Goal: Learn about a topic: Learn about a topic

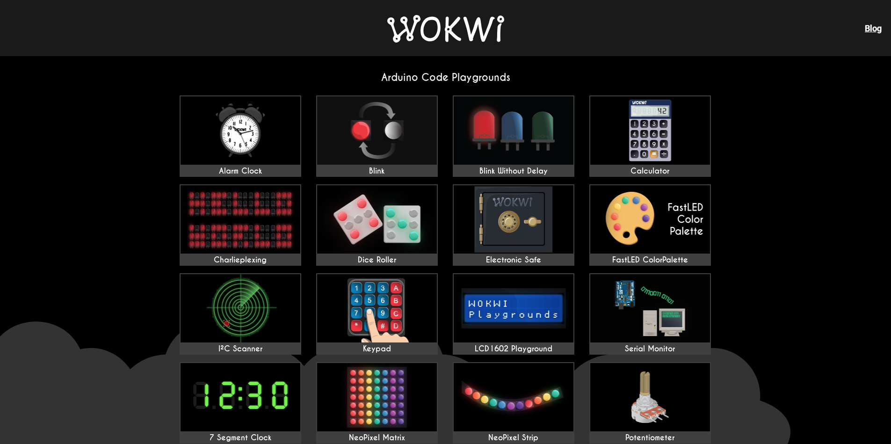
click at [461, 36] on img at bounding box center [445, 29] width 117 height 28
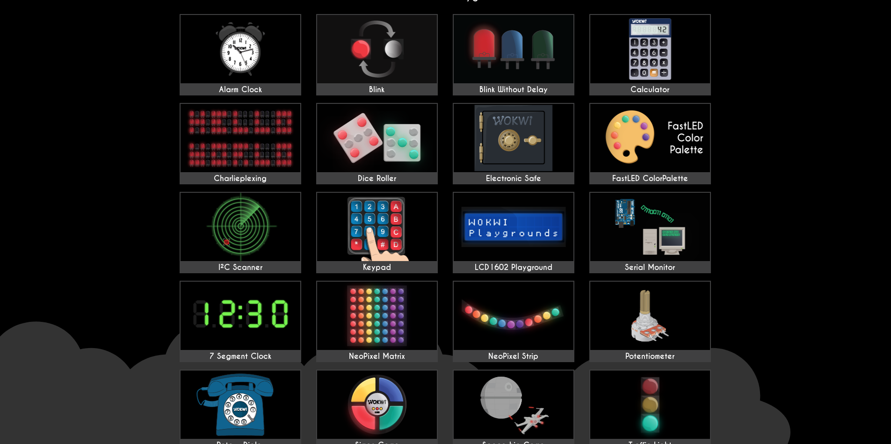
scroll to position [56, 0]
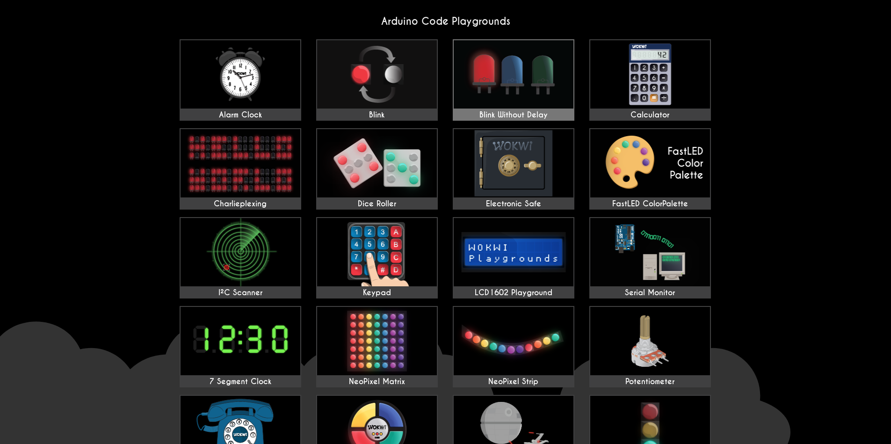
click at [487, 85] on img at bounding box center [514, 74] width 120 height 68
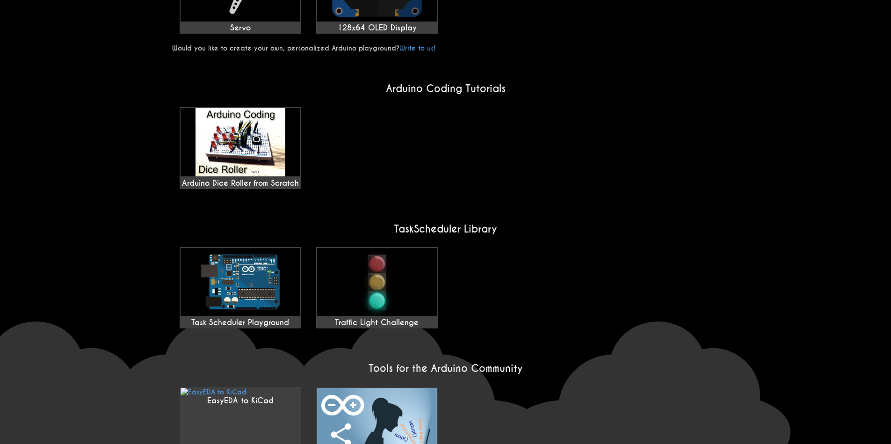
scroll to position [673, 0]
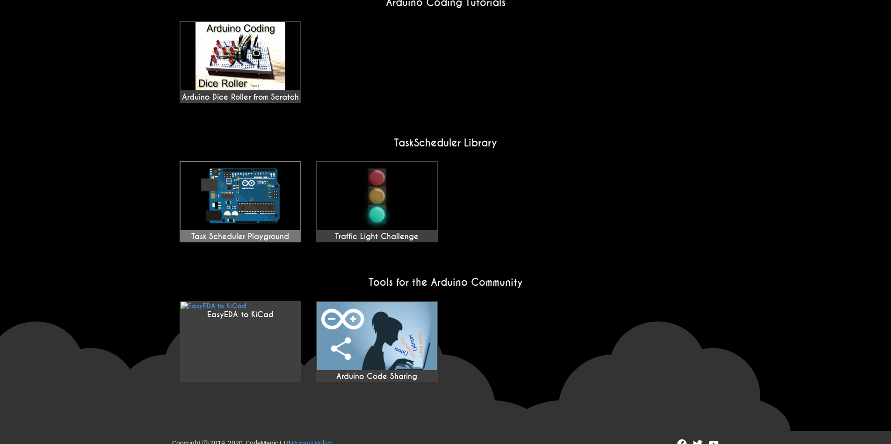
click at [266, 219] on img at bounding box center [241, 196] width 120 height 68
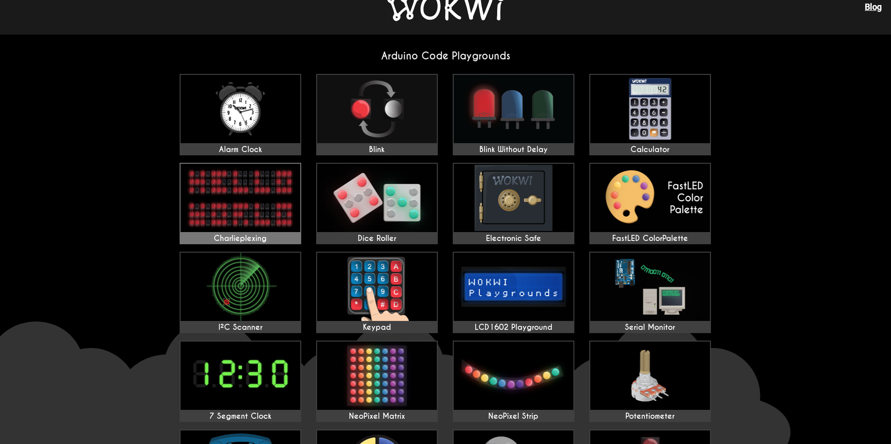
scroll to position [0, 0]
